Goal: Find specific page/section: Find specific page/section

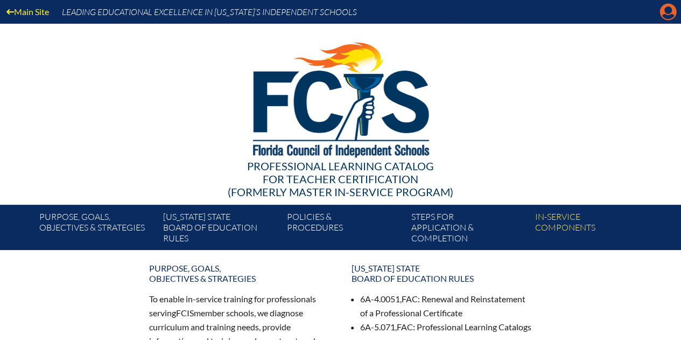
click at [668, 13] on icon "Manage account" at bounding box center [668, 11] width 17 height 17
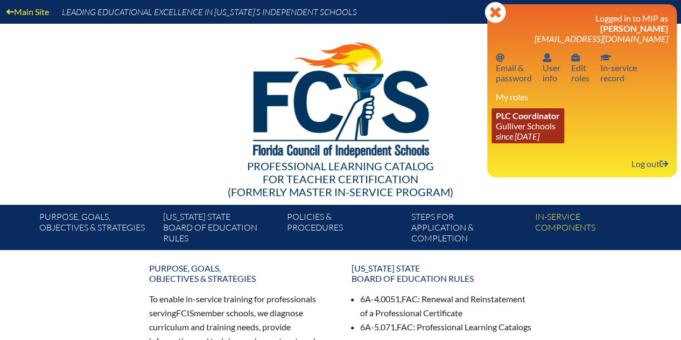
click at [538, 123] on link "PLC Coordinator Gulliver Schools since 2017 Jun 27" at bounding box center [528, 125] width 73 height 35
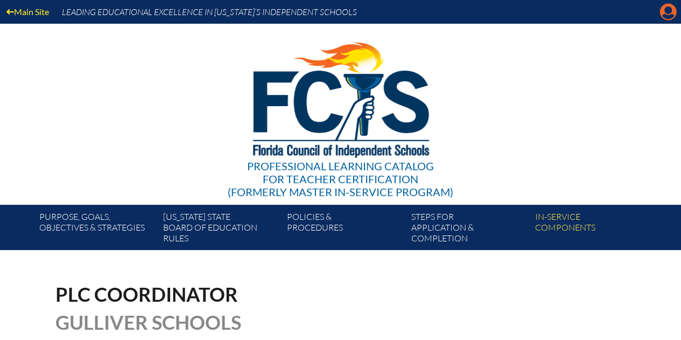
click at [662, 12] on icon at bounding box center [668, 12] width 17 height 17
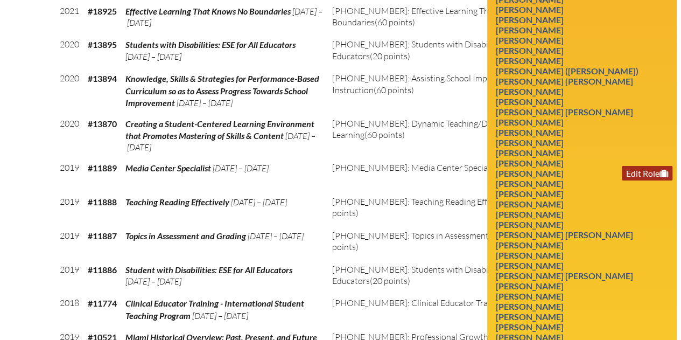
scroll to position [2024, 0]
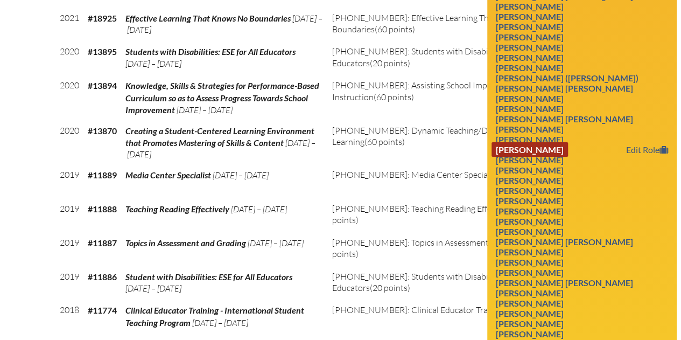
click at [568, 157] on link "[PERSON_NAME]" at bounding box center [530, 149] width 76 height 15
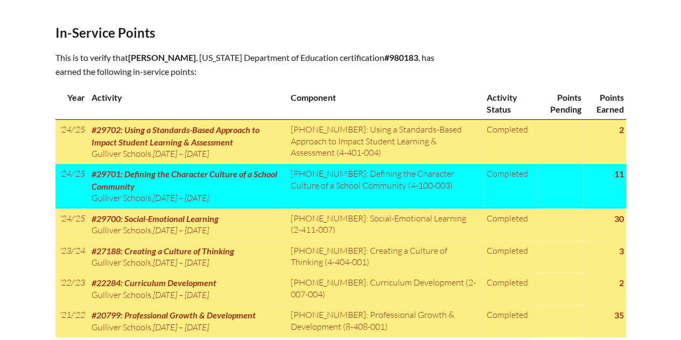
scroll to position [539, 0]
